Goal: Register for event/course

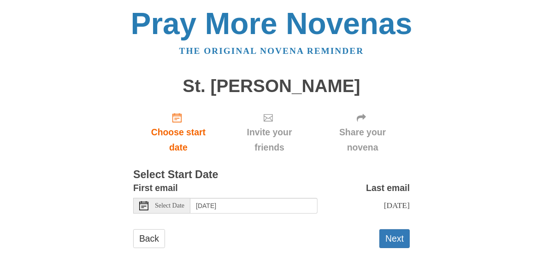
click at [165, 208] on span "Select Date" at bounding box center [169, 206] width 29 height 6
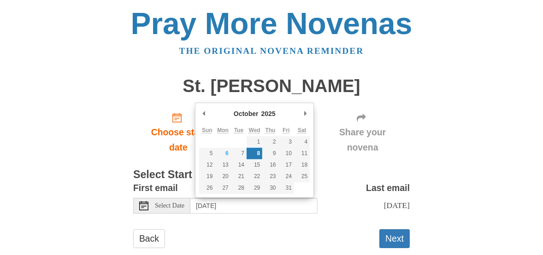
click at [165, 208] on span "Select Date" at bounding box center [169, 206] width 29 height 6
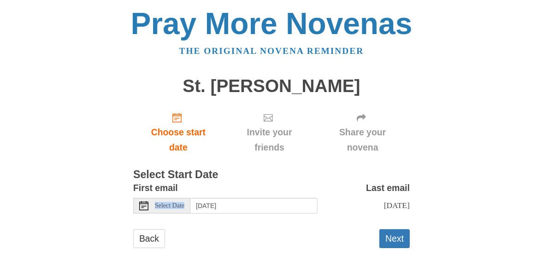
click at [165, 208] on span "Select Date" at bounding box center [169, 206] width 29 height 6
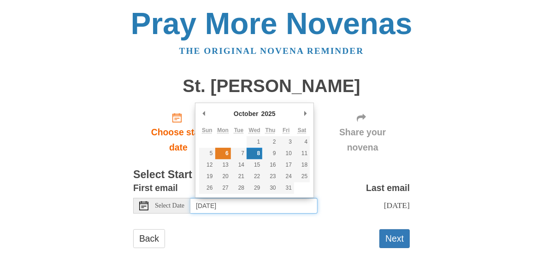
type input "Monday, October 6th"
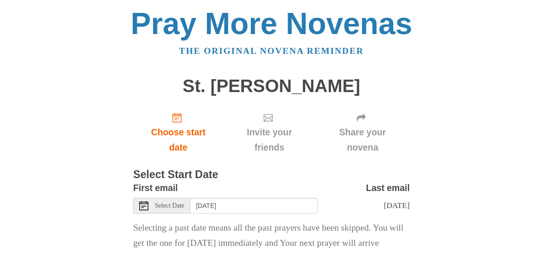
click at [226, 153] on div "Invite your friends" at bounding box center [269, 132] width 92 height 55
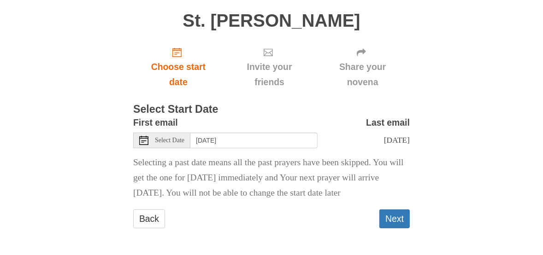
scroll to position [74, 0]
click at [231, 172] on p "Selecting a past date means all the past prayers have been skipped. You will ge…" at bounding box center [271, 178] width 276 height 46
click at [266, 185] on p "Selecting a past date means all the past prayers have been skipped. You will ge…" at bounding box center [271, 178] width 276 height 46
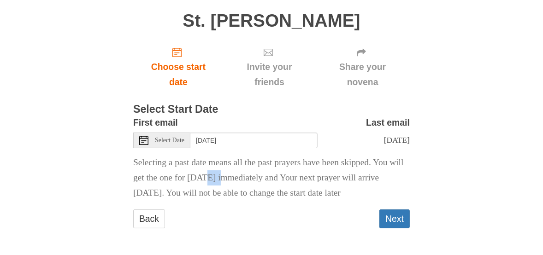
click at [266, 185] on p "Selecting a past date means all the past prayers have been skipped. You will ge…" at bounding box center [271, 178] width 276 height 46
click at [398, 217] on button "Next" at bounding box center [394, 219] width 30 height 19
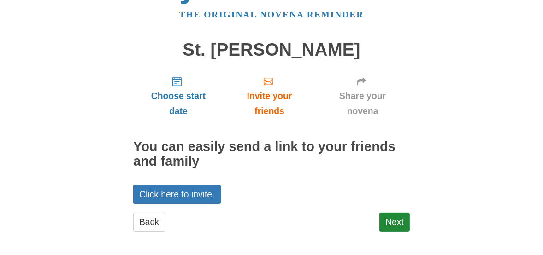
scroll to position [35, 0]
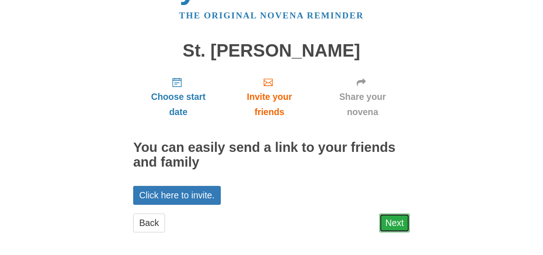
click at [391, 224] on link "Next" at bounding box center [394, 223] width 30 height 19
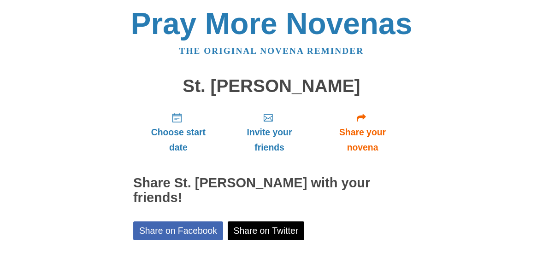
click at [391, 224] on div "Share on Facebook Share on Twitter" at bounding box center [271, 231] width 276 height 19
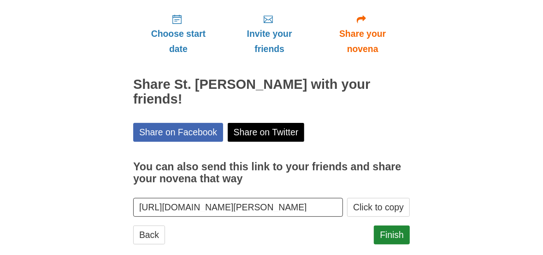
click at [388, 230] on div "Finish" at bounding box center [392, 240] width 36 height 28
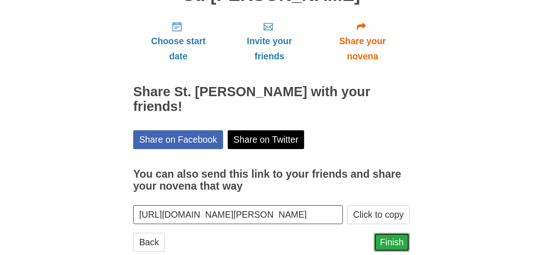
click at [389, 233] on link "Finish" at bounding box center [392, 242] width 36 height 19
